Goal: Task Accomplishment & Management: Manage account settings

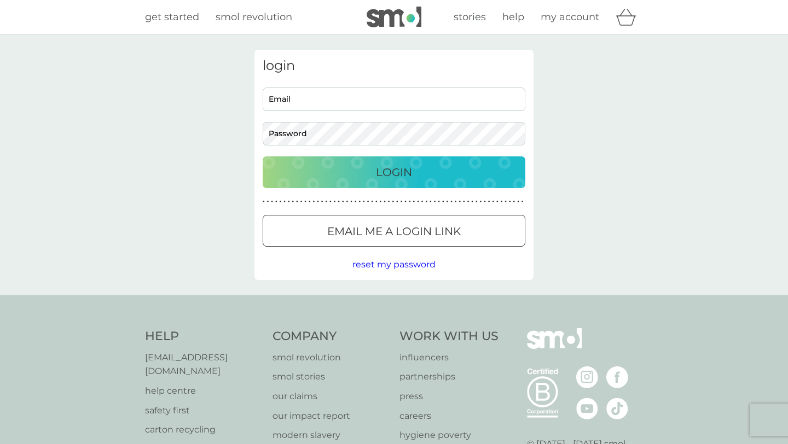
type input "[PERSON_NAME][EMAIL_ADDRESS][DOMAIN_NAME]"
click at [384, 176] on p "Login" at bounding box center [394, 173] width 36 height 18
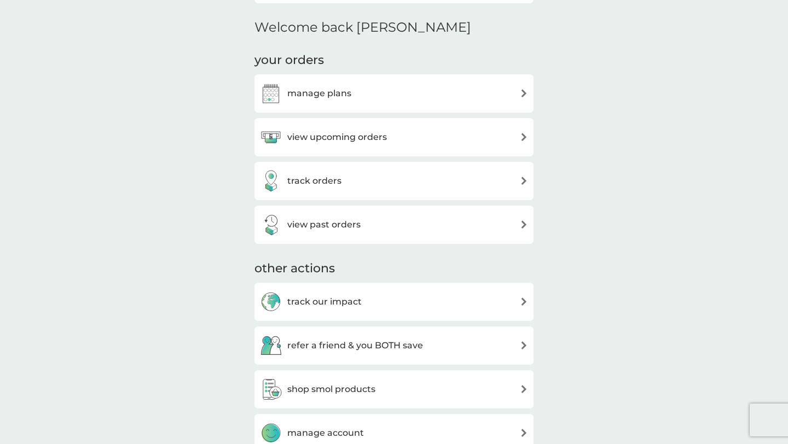
scroll to position [288, 0]
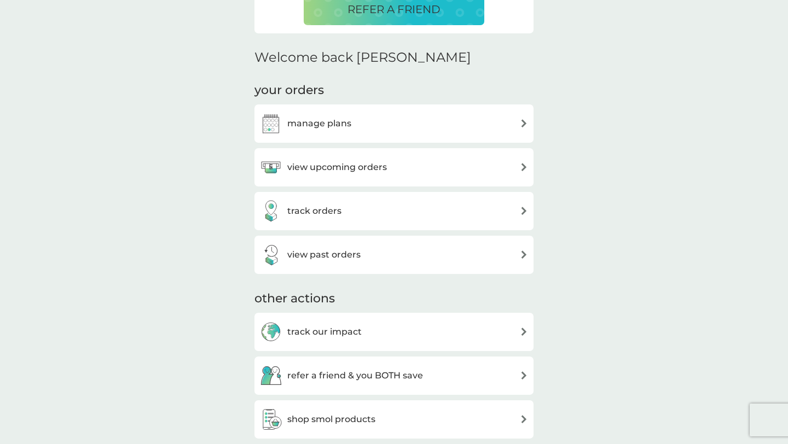
click at [405, 121] on div "manage plans" at bounding box center [394, 124] width 268 height 22
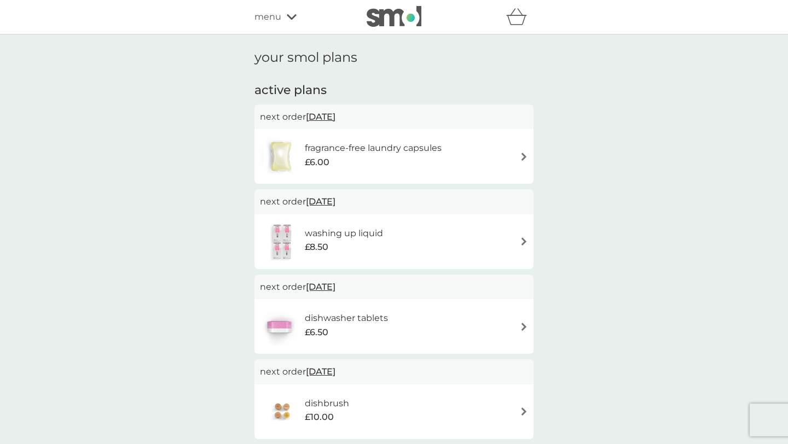
click at [419, 317] on div "dishwasher tablets £6.50" at bounding box center [394, 327] width 268 height 38
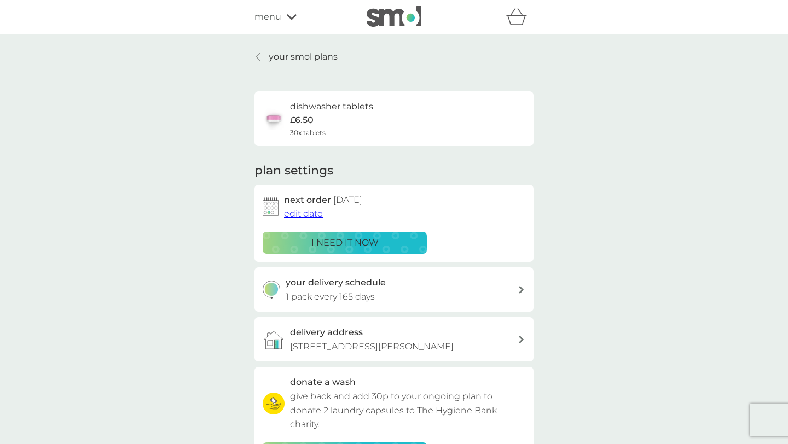
click at [387, 242] on div "i need it now" at bounding box center [345, 243] width 150 height 14
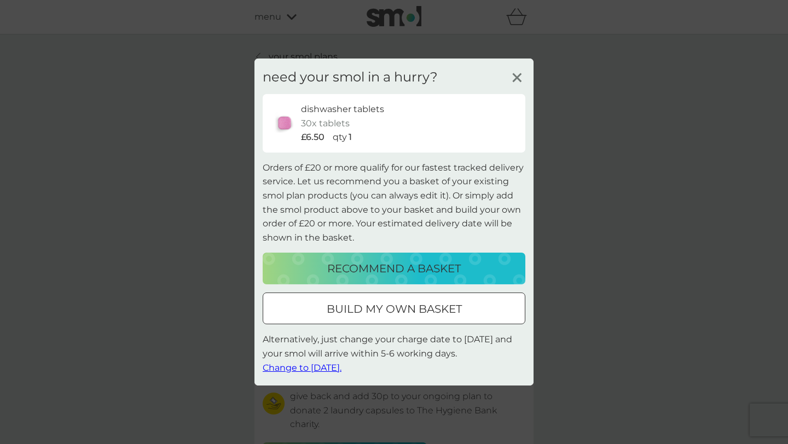
click at [338, 370] on span "Change to tomorrow." at bounding box center [302, 367] width 79 height 10
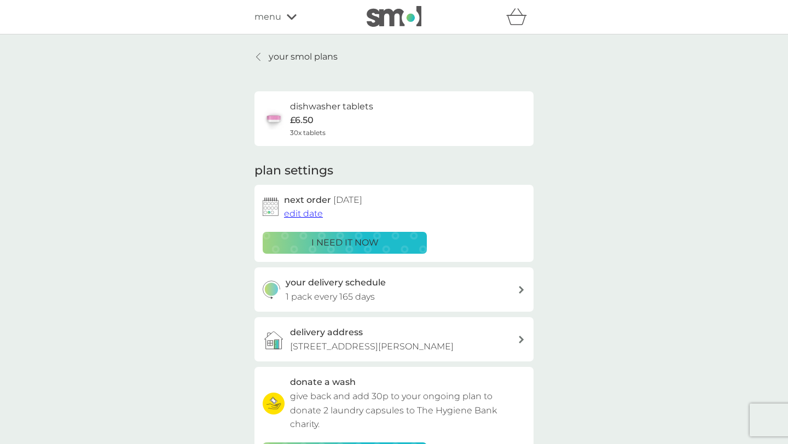
scroll to position [3, 0]
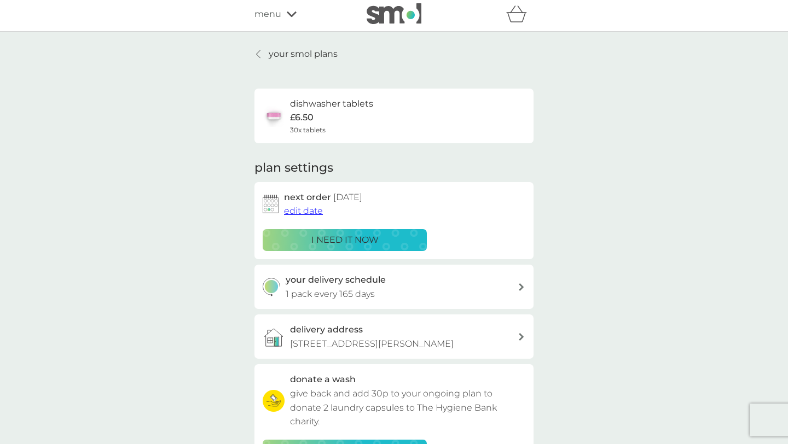
click at [258, 50] on icon at bounding box center [258, 54] width 4 height 9
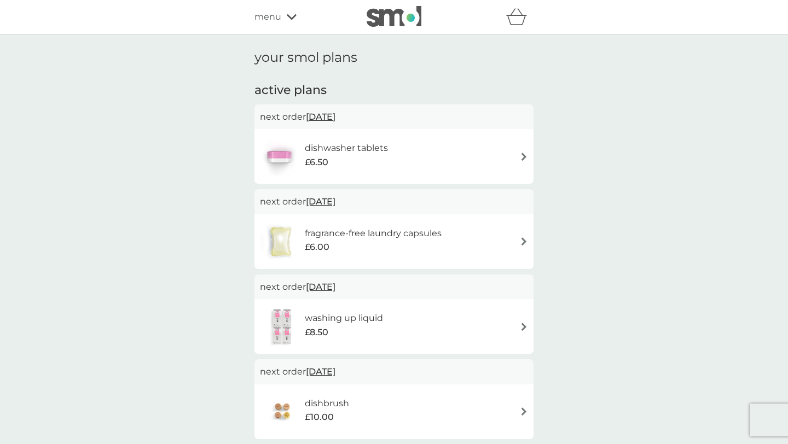
click at [521, 240] on img at bounding box center [524, 241] width 8 height 8
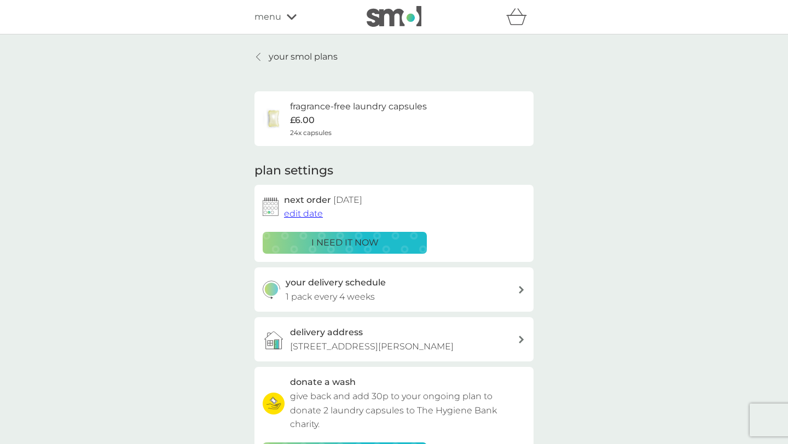
click at [309, 214] on span "edit date" at bounding box center [303, 213] width 39 height 10
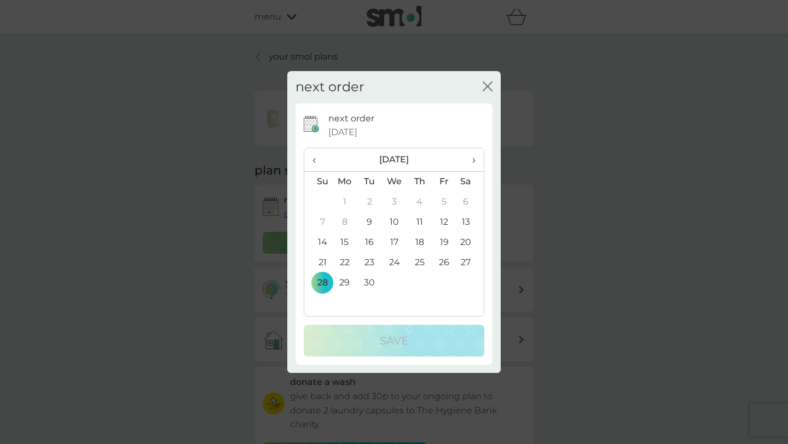
click at [473, 159] on span "›" at bounding box center [470, 159] width 11 height 23
click at [324, 225] on td "5" at bounding box center [318, 222] width 28 height 20
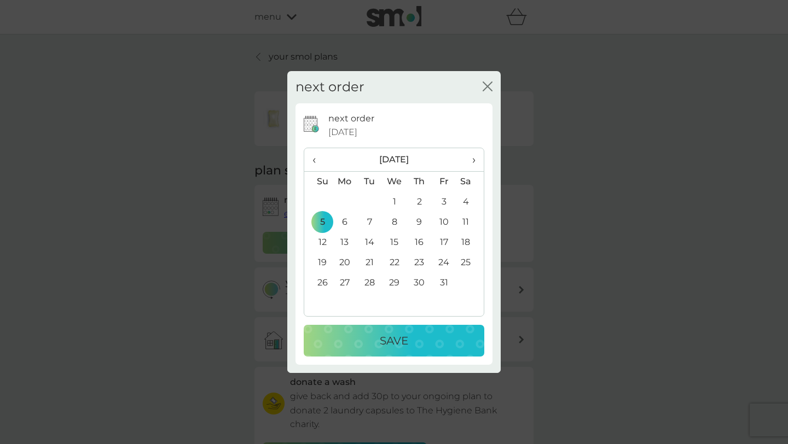
click at [407, 332] on p "Save" at bounding box center [394, 341] width 28 height 18
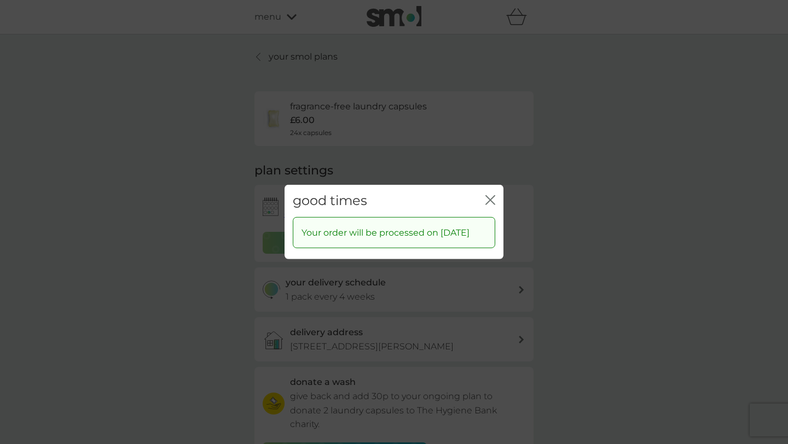
click at [490, 196] on icon "close" at bounding box center [492, 200] width 4 height 9
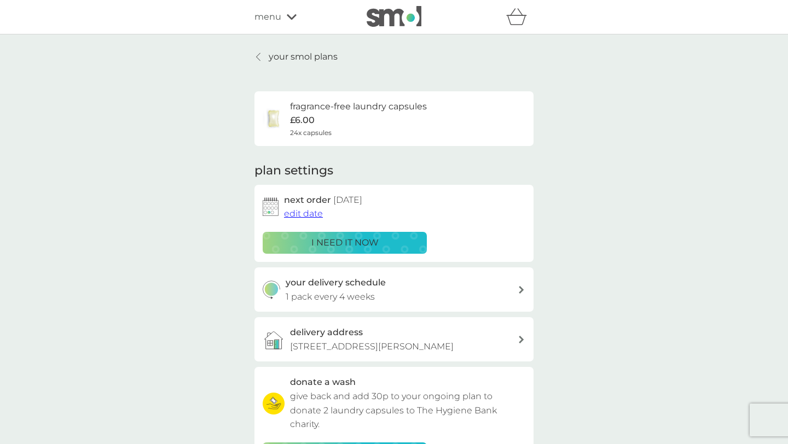
click at [393, 17] on img at bounding box center [394, 16] width 55 height 21
